Goal: Navigation & Orientation: Find specific page/section

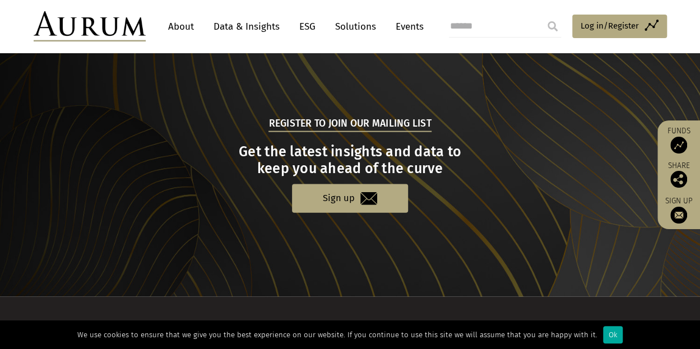
scroll to position [729, 0]
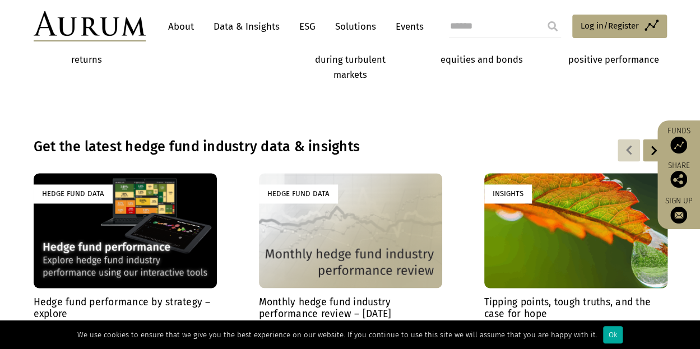
click at [185, 26] on link "About" at bounding box center [181, 26] width 37 height 21
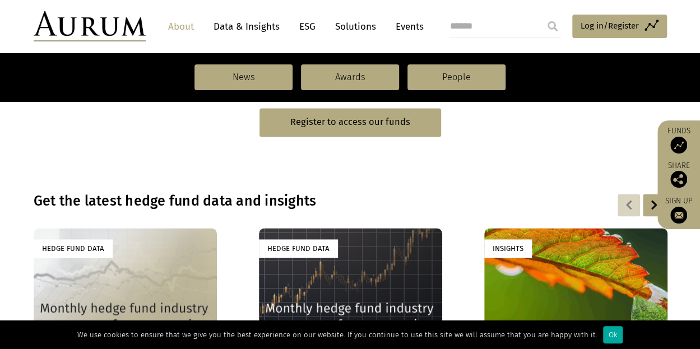
scroll to position [729, 0]
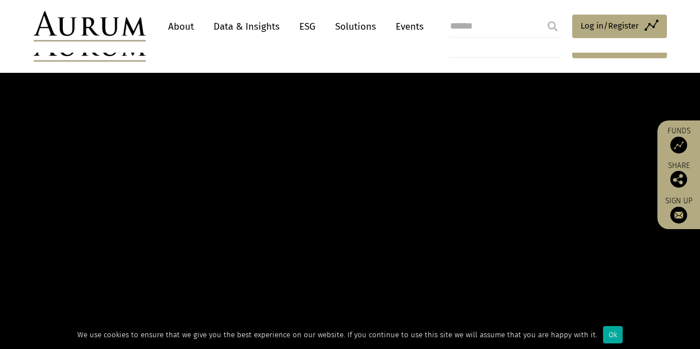
scroll to position [729, 0]
